Goal: Check status

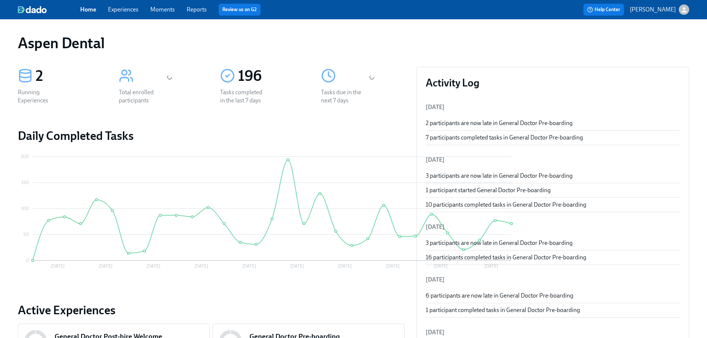
scroll to position [84, 0]
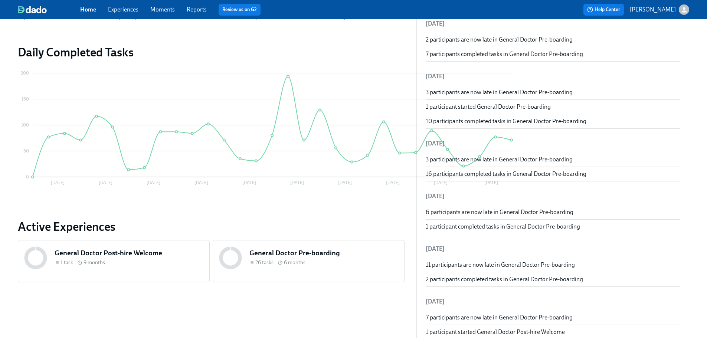
click at [280, 262] on div "26 tasks 6 months" at bounding box center [323, 262] width 149 height 7
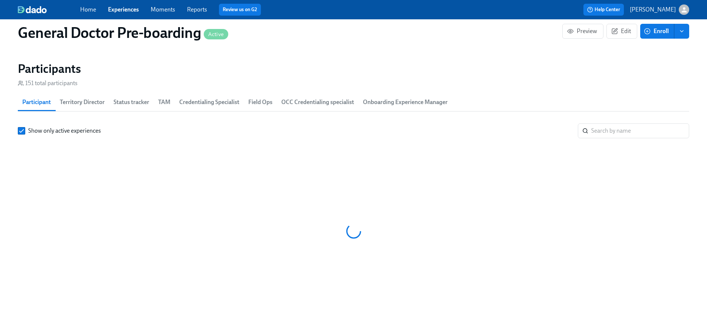
scroll to position [0, 16096]
click at [599, 138] on input "search" at bounding box center [640, 130] width 98 height 15
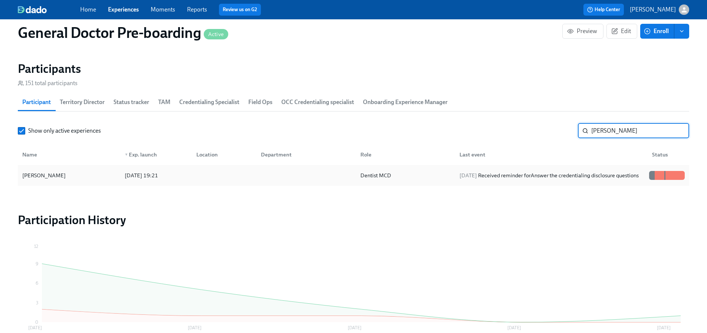
type input "[PERSON_NAME]"
click at [425, 176] on div "[PERSON_NAME] [DATE] 19:21 Dentist MCD [DATE] Received reminder for Answer the …" at bounding box center [353, 175] width 671 height 21
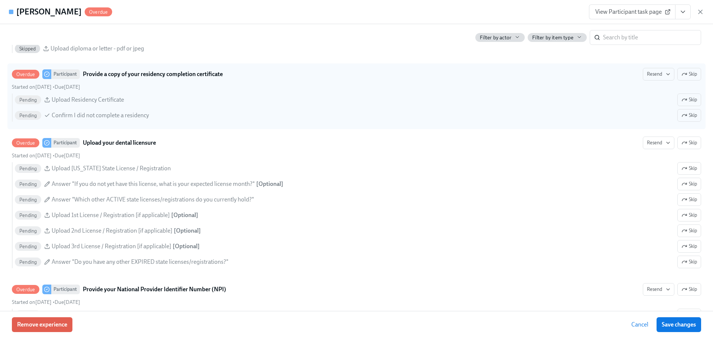
scroll to position [1160, 0]
